Goal: Information Seeking & Learning: Learn about a topic

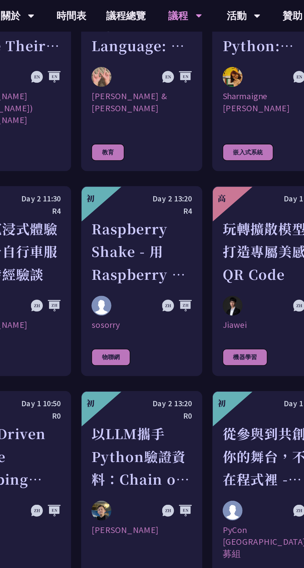
scroll to position [1484, 0]
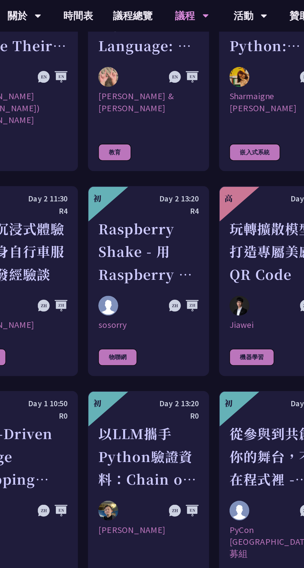
click at [165, 160] on div "Raspberry Shake - 用 Raspberry Pi 與 Python 偵測地震和監控地球活動" at bounding box center [152, 157] width 63 height 43
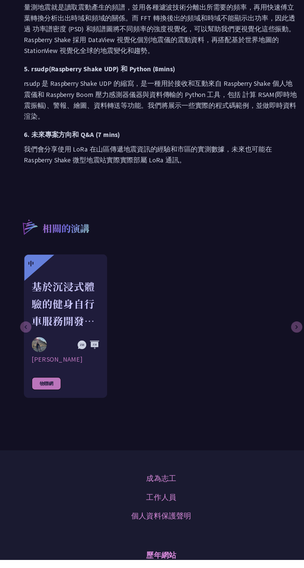
scroll to position [391, 0]
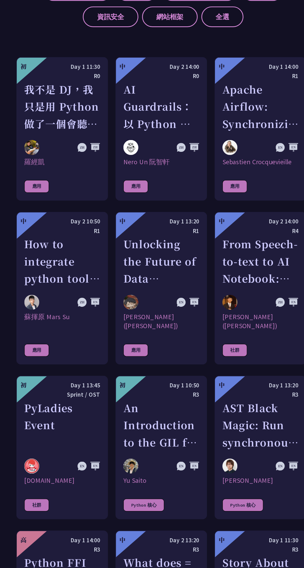
scroll to position [570, 0]
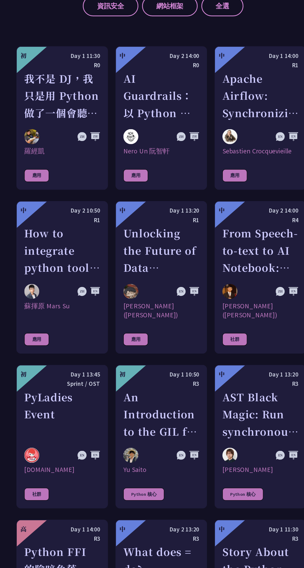
click at [163, 303] on div "Unlocking the Future of Data Pipelines - Apache Airflow 3" at bounding box center [152, 282] width 63 height 43
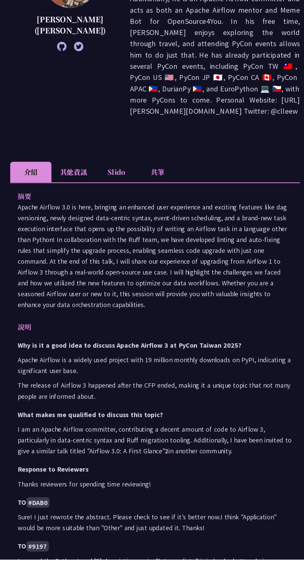
scroll to position [53, 0]
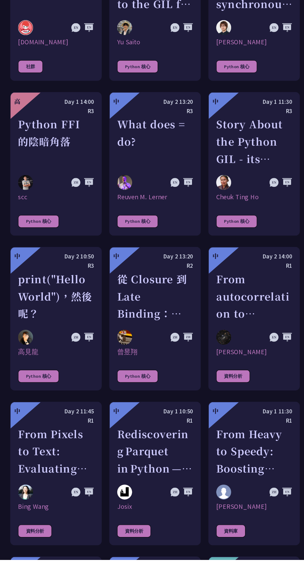
scroll to position [895, 0]
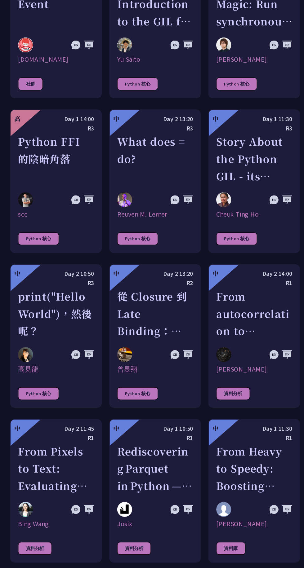
click at [248, 362] on div "From autocorrelation to unsupervised learning; searching for aperiodic tilings …" at bounding box center [233, 348] width 63 height 43
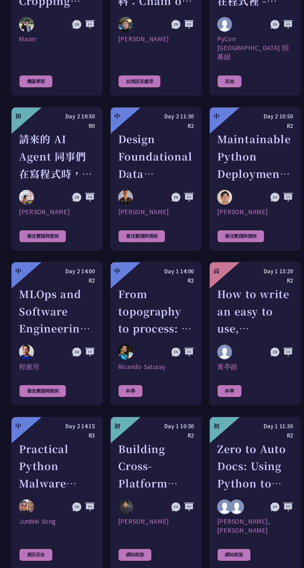
scroll to position [1699, 0]
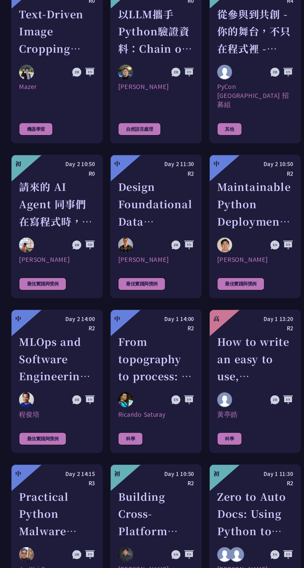
click at [79, 323] on div "MLOps and Software Engineering Automation Challenges in Production" at bounding box center [70, 341] width 63 height 43
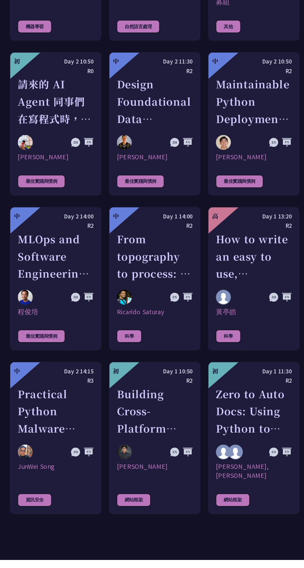
scroll to position [1731, 0]
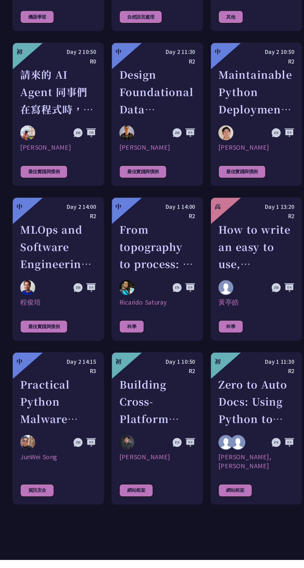
click at [151, 295] on div "From topography to process: A Python toolkit for landscape evolution analysis" at bounding box center [152, 309] width 63 height 43
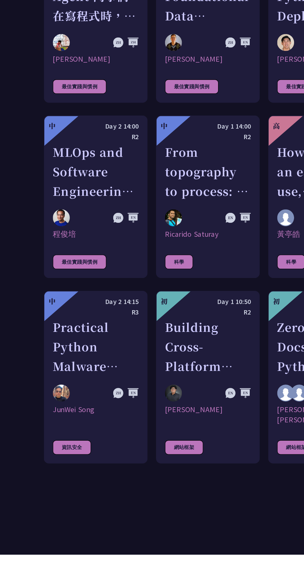
scroll to position [1754, 0]
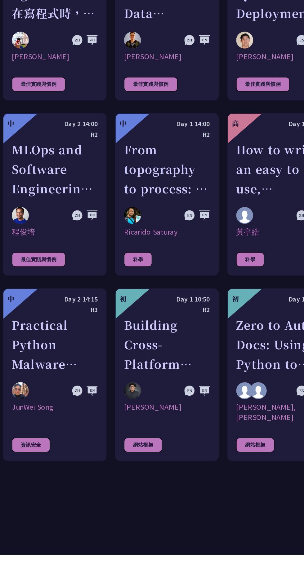
click at [78, 408] on div "Practical Python Malware Analysis" at bounding box center [70, 414] width 63 height 43
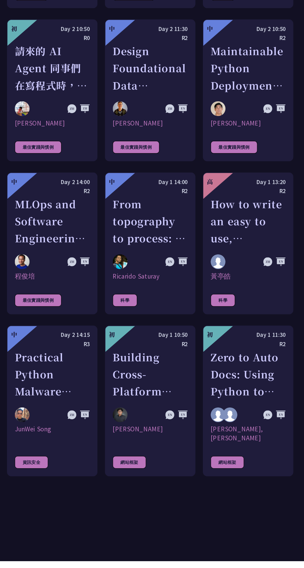
scroll to position [1757, 0]
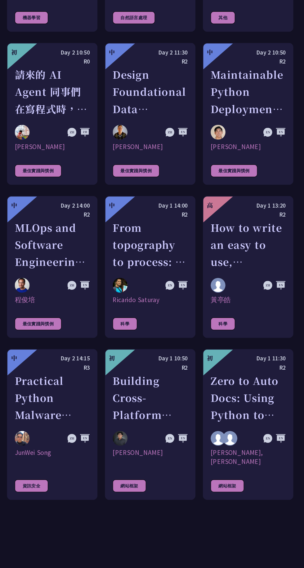
click at [147, 280] on div "From topography to process: A Python toolkit for landscape evolution analysis" at bounding box center [152, 283] width 63 height 43
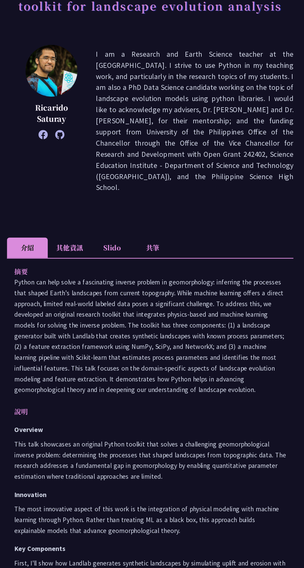
click at [137, 294] on li "Slido" at bounding box center [120, 285] width 34 height 17
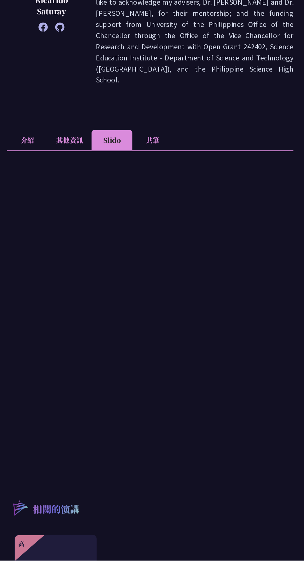
scroll to position [72, 0]
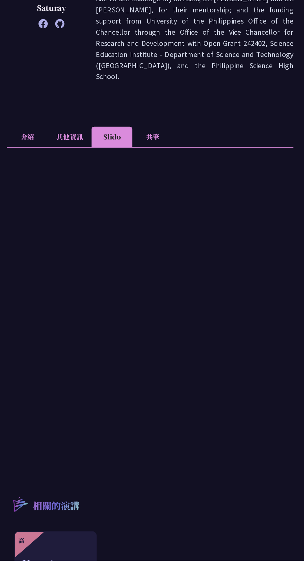
click at [171, 222] on li "共筆" at bounding box center [154, 213] width 34 height 17
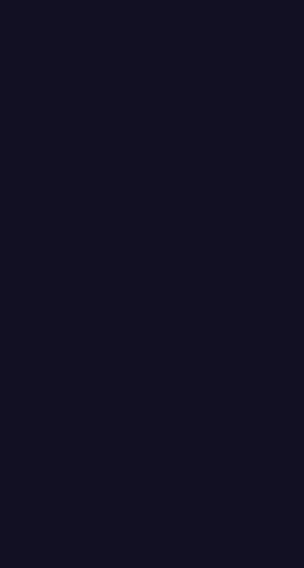
click at [171, 479] on div "[PERSON_NAME] ([PERSON_NAME])" at bounding box center [152, 471] width 63 height 15
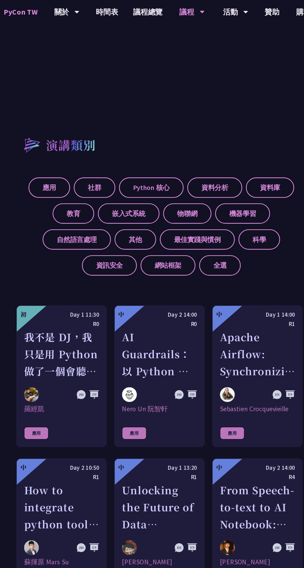
scroll to position [425, 0]
